Goal: Task Accomplishment & Management: Manage account settings

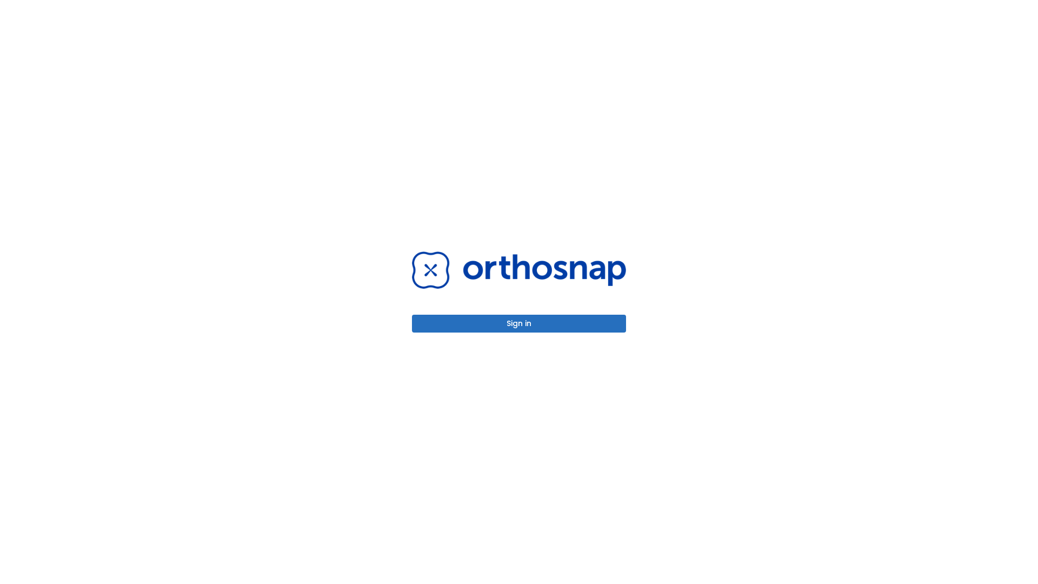
click at [519, 323] on button "Sign in" at bounding box center [519, 324] width 214 height 18
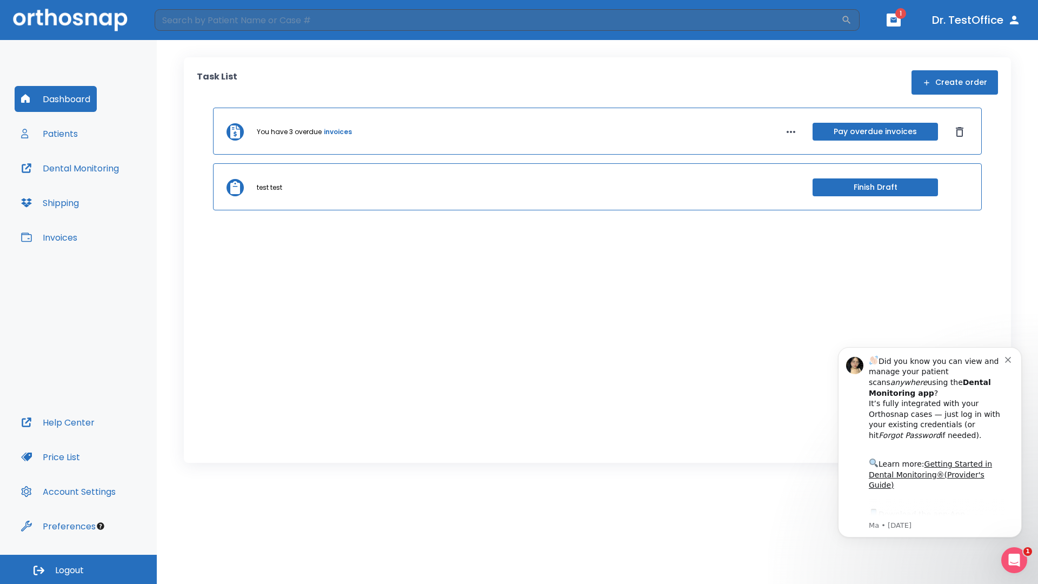
click at [78, 570] on span "Logout" at bounding box center [69, 571] width 29 height 12
